Goal: Information Seeking & Learning: Learn about a topic

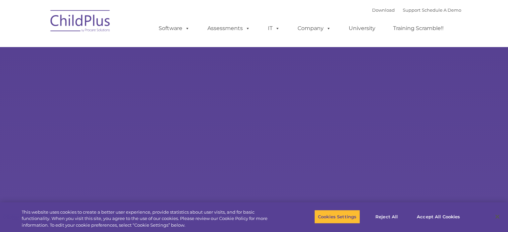
select select "MEDIUM"
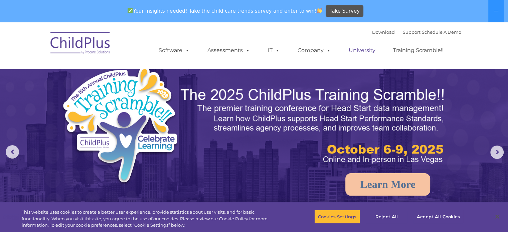
click at [362, 54] on link "University" at bounding box center [362, 50] width 40 height 13
click at [363, 49] on link "University" at bounding box center [362, 50] width 40 height 13
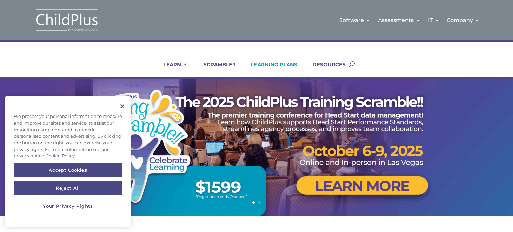
click at [264, 66] on link "LEARNING PLANS" at bounding box center [270, 69] width 55 height 16
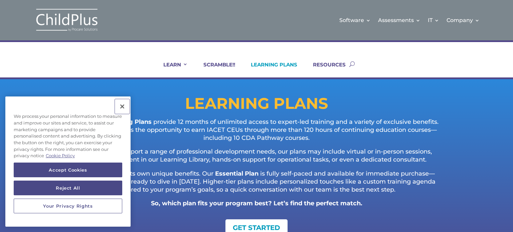
click at [123, 108] on button "Close" at bounding box center [122, 106] width 15 height 15
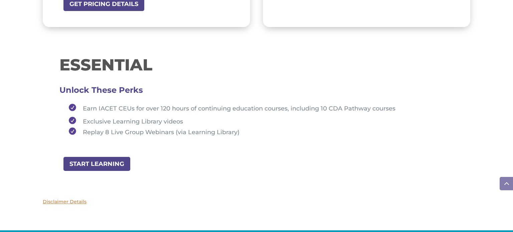
scroll to position [728, 0]
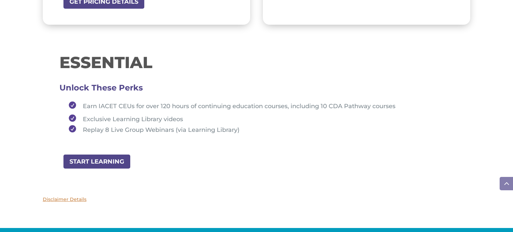
click at [508, 183] on span at bounding box center [506, 183] width 13 height 13
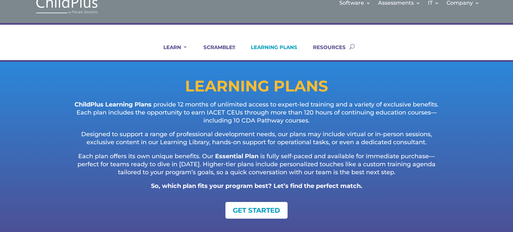
scroll to position [0, 0]
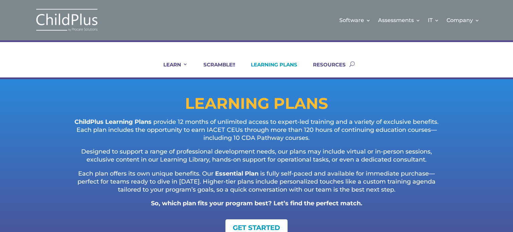
click at [513, 80] on div "LEARNING PLANS ChildPlus Learning Plans provide 12 months of unlimited access t…" at bounding box center [256, 179] width 513 height 201
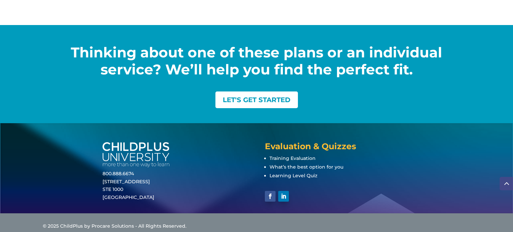
scroll to position [938, 0]
